Goal: Task Accomplishment & Management: Use online tool/utility

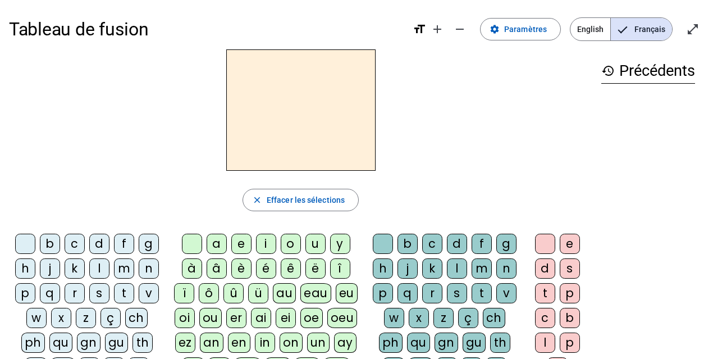
click at [97, 192] on div "l" at bounding box center [99, 268] width 20 height 20
click at [237, 192] on div "e" at bounding box center [241, 243] width 20 height 20
click at [218, 192] on div "a" at bounding box center [217, 243] width 20 height 20
click at [314, 192] on div "u" at bounding box center [315, 243] width 20 height 20
click at [124, 192] on div "t" at bounding box center [124, 293] width 20 height 20
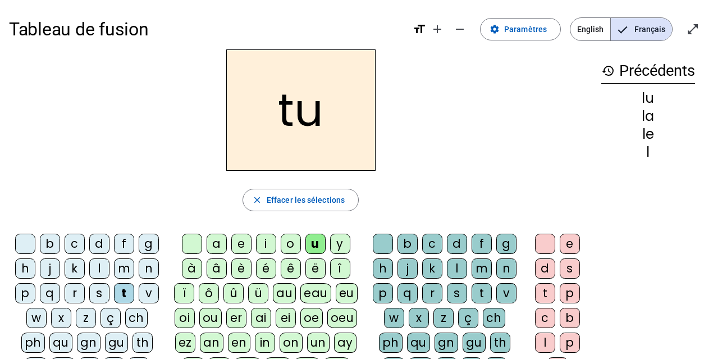
click at [102, 192] on div "d" at bounding box center [99, 243] width 20 height 20
click at [240, 192] on div "e" at bounding box center [241, 243] width 20 height 20
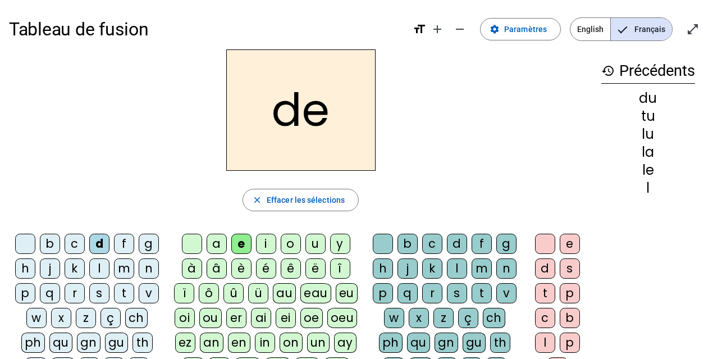
click at [124, 192] on div "t" at bounding box center [124, 293] width 20 height 20
click at [220, 192] on div "a" at bounding box center [217, 243] width 20 height 20
